Goal: Transaction & Acquisition: Purchase product/service

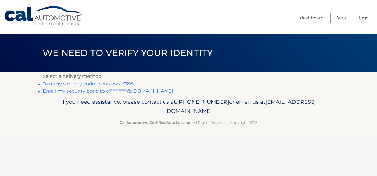
click at [114, 82] on link "Text my security code to xxx-xxx-3395" at bounding box center [88, 84] width 91 height 6
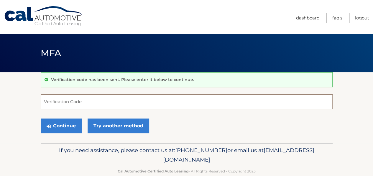
click at [120, 103] on input "Verification Code" at bounding box center [187, 101] width 292 height 15
type input "606686"
click at [41, 118] on button "Continue" at bounding box center [61, 125] width 41 height 15
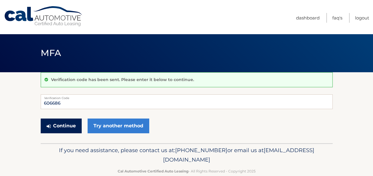
click at [72, 122] on button "Continue" at bounding box center [61, 125] width 41 height 15
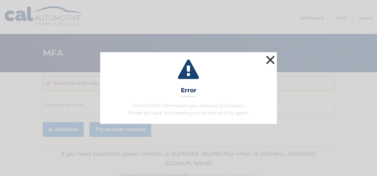
click at [270, 61] on button "×" at bounding box center [271, 60] width 12 height 12
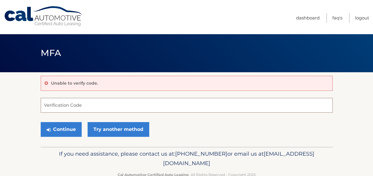
click at [120, 108] on input "Verification Code" at bounding box center [187, 105] width 292 height 15
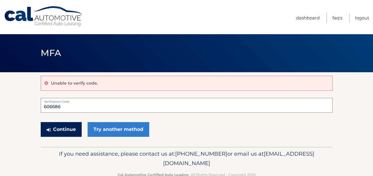
type input "606686"
click at [62, 129] on button "Continue" at bounding box center [61, 129] width 41 height 15
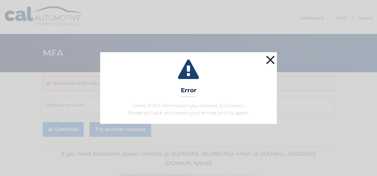
click at [273, 55] on button "×" at bounding box center [271, 60] width 12 height 12
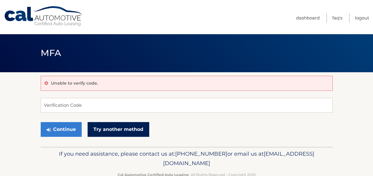
click at [144, 130] on link "Try another method" at bounding box center [119, 129] width 62 height 15
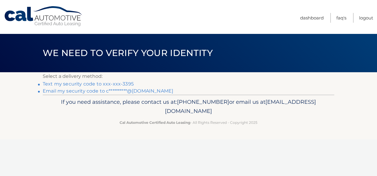
click at [113, 83] on link "Text my security code to xxx-xxx-3395" at bounding box center [88, 84] width 91 height 6
click at [127, 92] on link "**********" at bounding box center [108, 91] width 131 height 6
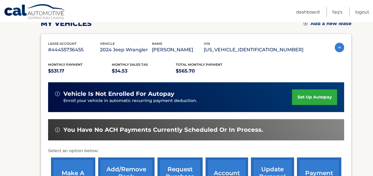
scroll to position [147, 0]
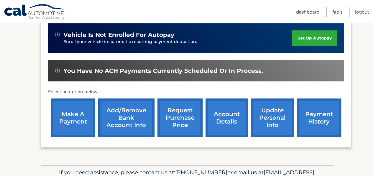
click at [73, 115] on link "make a payment" at bounding box center [73, 117] width 44 height 39
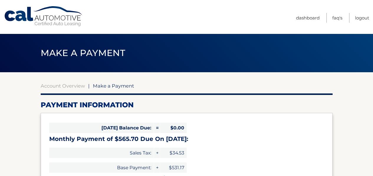
select select "MTI5NWI3MGMtMGVjOS00Yzk5LTkzYzQtYTM1MjIxY2NiMjVk"
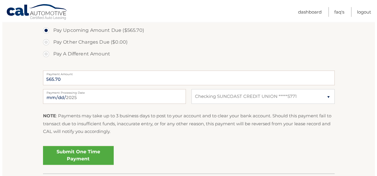
scroll to position [206, 0]
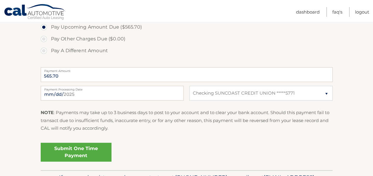
click at [85, 151] on link "Submit One Time Payment" at bounding box center [76, 152] width 71 height 19
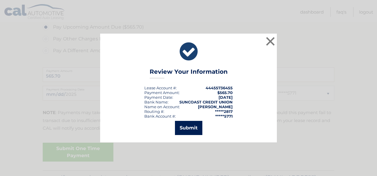
click at [187, 123] on button "Submit" at bounding box center [188, 128] width 27 height 14
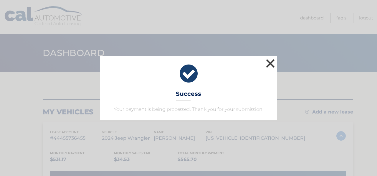
click at [273, 65] on button "×" at bounding box center [271, 63] width 12 height 12
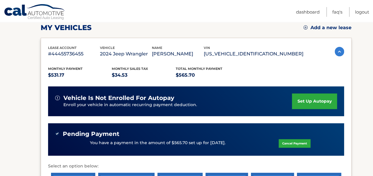
scroll to position [59, 0]
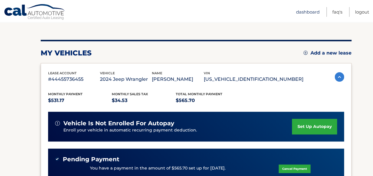
click at [309, 14] on link "Dashboard" at bounding box center [308, 12] width 24 height 10
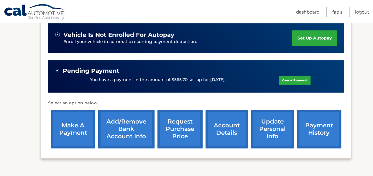
scroll to position [177, 0]
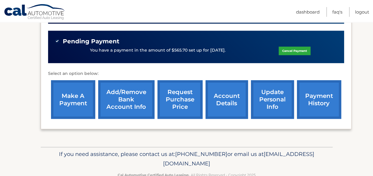
click at [223, 100] on link "account details" at bounding box center [226, 99] width 42 height 39
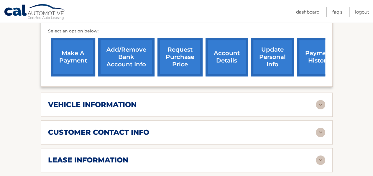
scroll to position [236, 0]
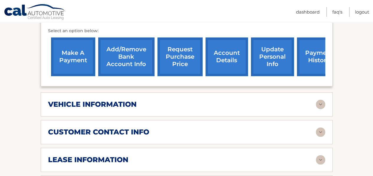
click at [320, 100] on img at bounding box center [320, 104] width 9 height 9
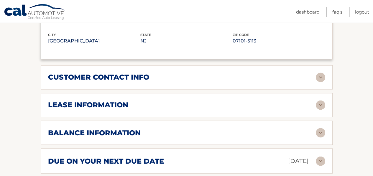
scroll to position [442, 0]
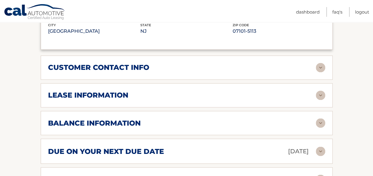
click at [324, 90] on img at bounding box center [320, 94] width 9 height 9
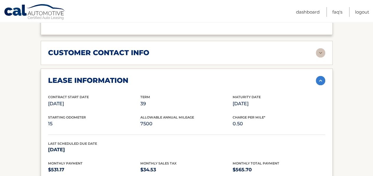
scroll to position [472, 0]
